Goal: Information Seeking & Learning: Learn about a topic

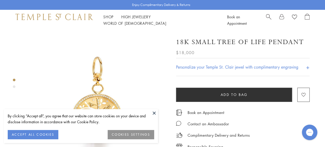
click at [156, 109] on button at bounding box center [154, 113] width 8 height 8
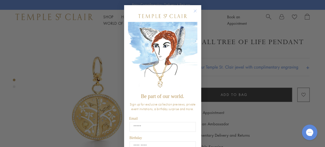
click at [193, 9] on circle "Close dialog" at bounding box center [195, 11] width 6 height 6
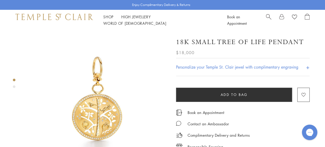
click at [15, 86] on div "Product gallery navigation" at bounding box center [14, 86] width 3 height 3
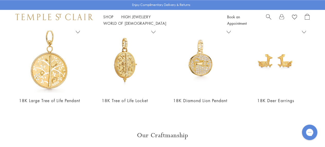
scroll to position [327, 0]
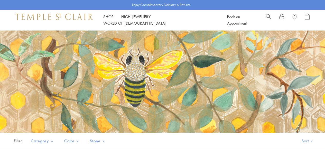
click at [109, 19] on link "Shop Shop" at bounding box center [108, 16] width 10 height 5
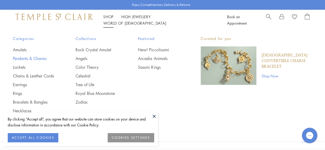
click at [42, 59] on link "Pendants & Charms" at bounding box center [34, 59] width 42 height 6
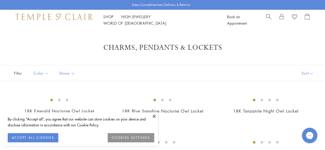
click at [156, 116] on button at bounding box center [154, 117] width 8 height 8
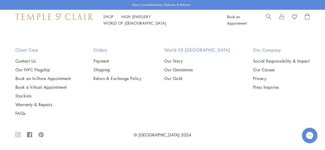
scroll to position [2845, 0]
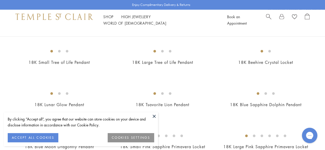
scroll to position [699, 0]
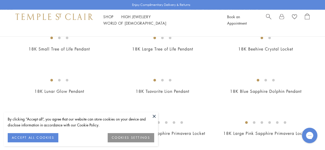
click at [154, 115] on button at bounding box center [154, 117] width 8 height 8
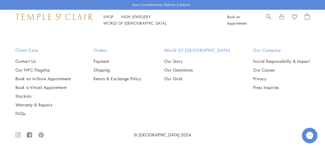
scroll to position [1836, 0]
click at [0, 0] on img at bounding box center [0, 0] width 0 height 0
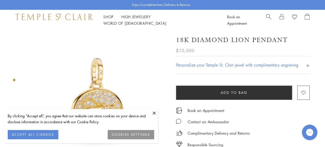
click at [155, 111] on button at bounding box center [154, 113] width 8 height 8
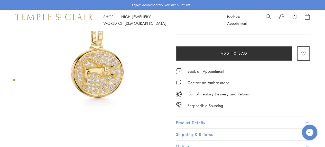
scroll to position [24, 0]
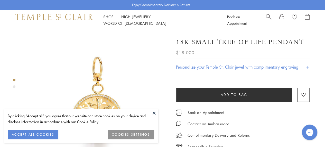
click at [156, 111] on button at bounding box center [154, 113] width 8 height 8
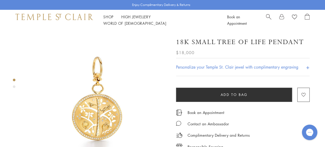
click at [14, 86] on div "Product gallery navigation" at bounding box center [14, 86] width 3 height 3
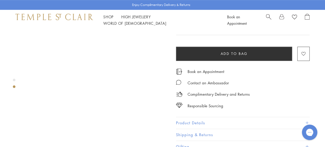
scroll to position [153, 0]
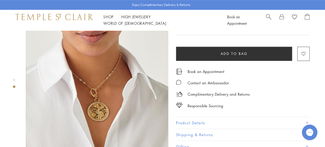
click at [197, 120] on button "Product Details" at bounding box center [243, 123] width 134 height 12
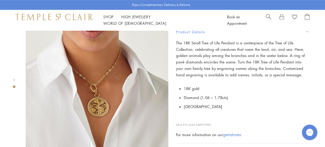
scroll to position [156, 0]
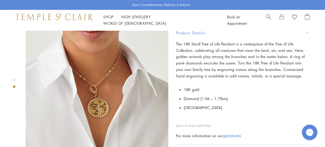
click at [103, 92] on img at bounding box center [97, 96] width 143 height 143
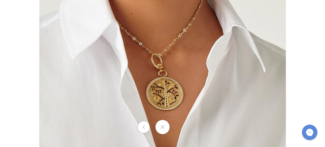
click at [173, 88] on img at bounding box center [162, 73] width 247 height 247
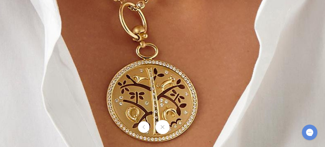
click at [204, 50] on img at bounding box center [147, 51] width 607 height 608
